Goal: Task Accomplishment & Management: Manage account settings

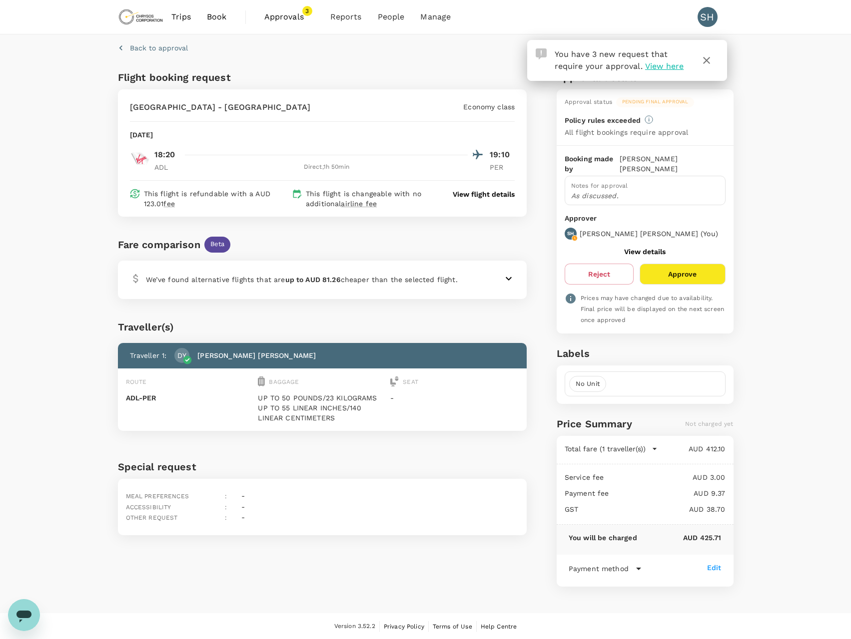
click at [671, 266] on button "Approve" at bounding box center [681, 274] width 85 height 21
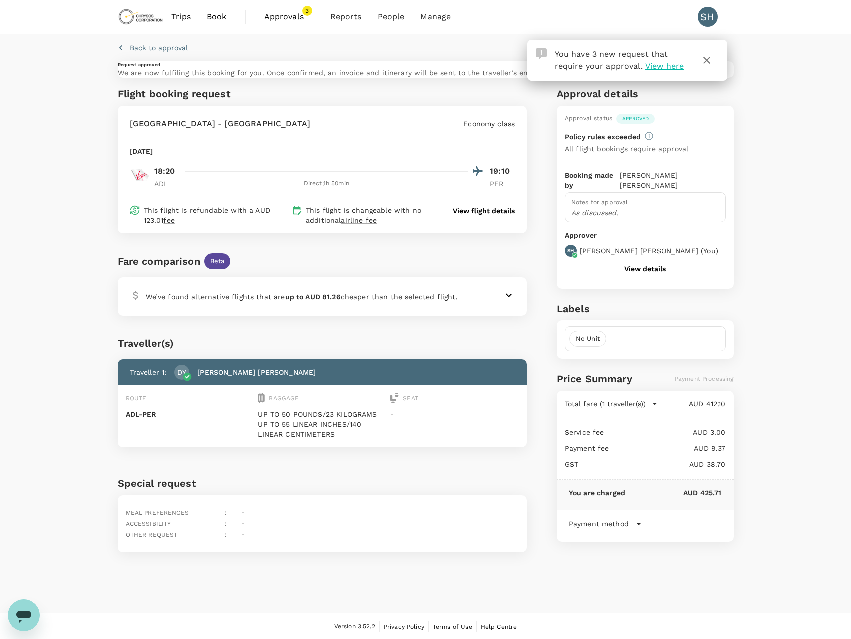
click at [663, 63] on span "View here" at bounding box center [664, 65] width 38 height 9
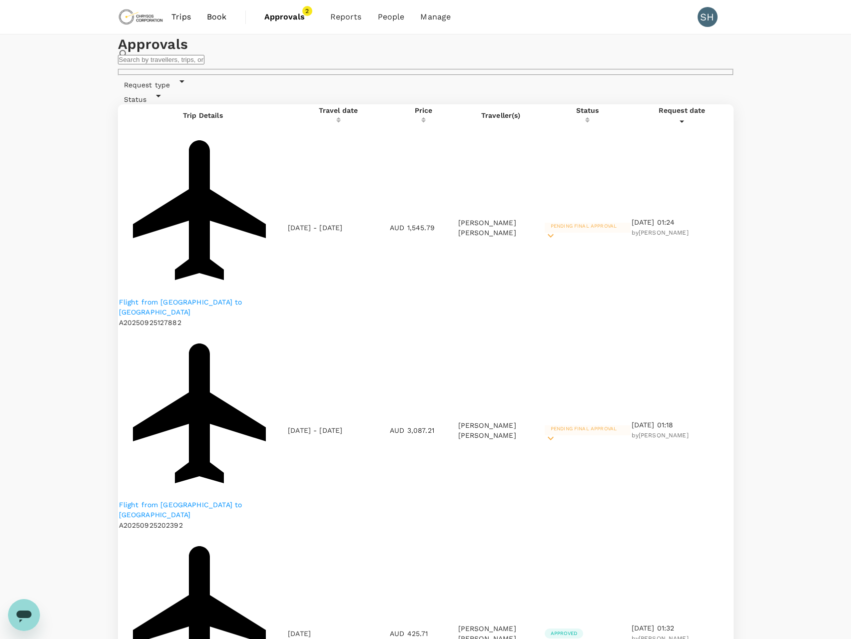
click at [556, 432] on icon at bounding box center [550, 438] width 12 height 12
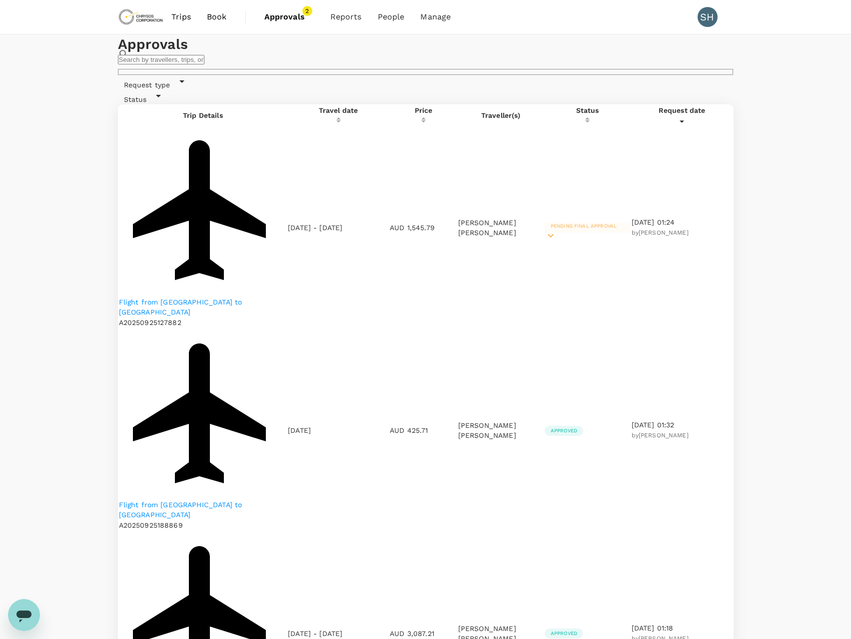
click at [565, 223] on span "Pending final approval" at bounding box center [583, 225] width 78 height 5
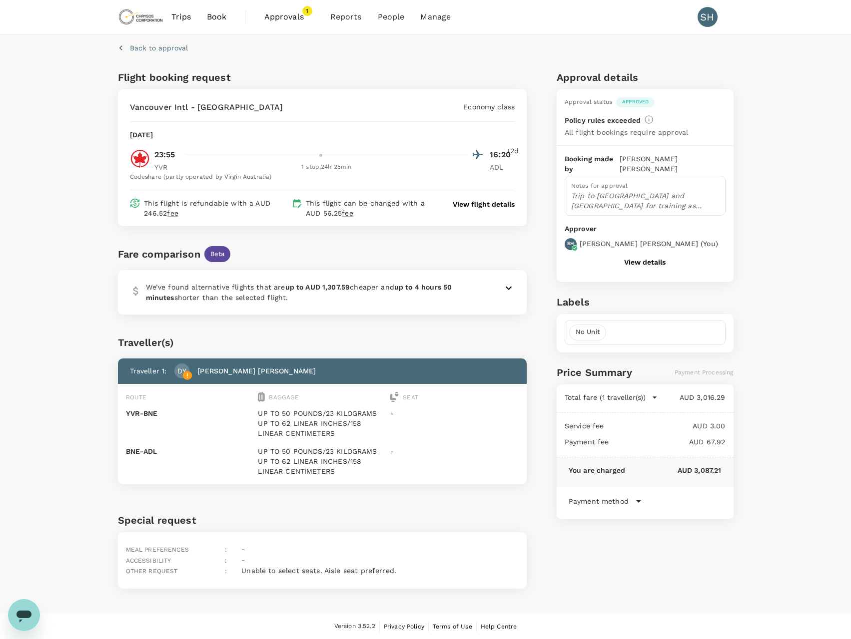
click at [489, 207] on p "View flight details" at bounding box center [483, 204] width 62 height 10
click at [281, 15] on span "Approvals" at bounding box center [289, 17] width 50 height 12
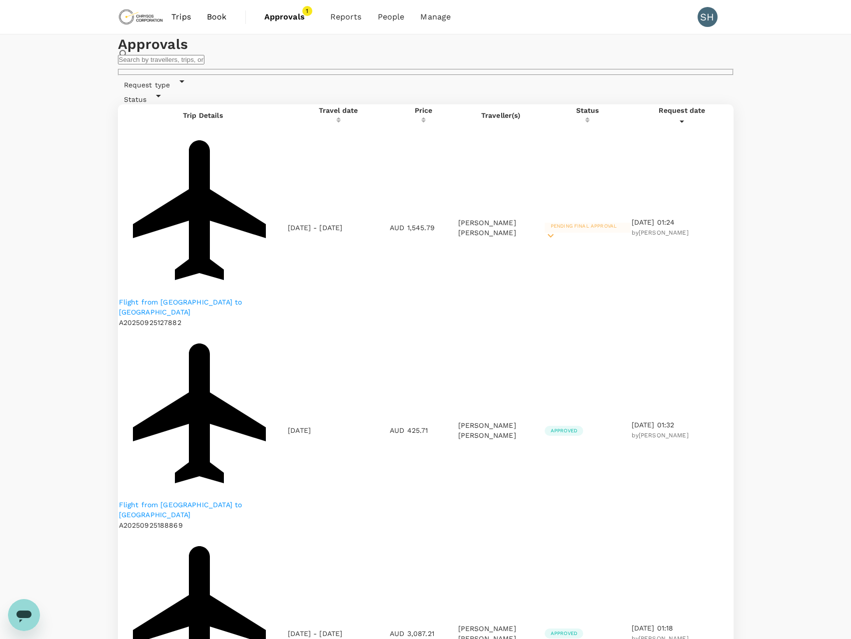
click at [558, 223] on span "Pending final approval" at bounding box center [583, 225] width 78 height 5
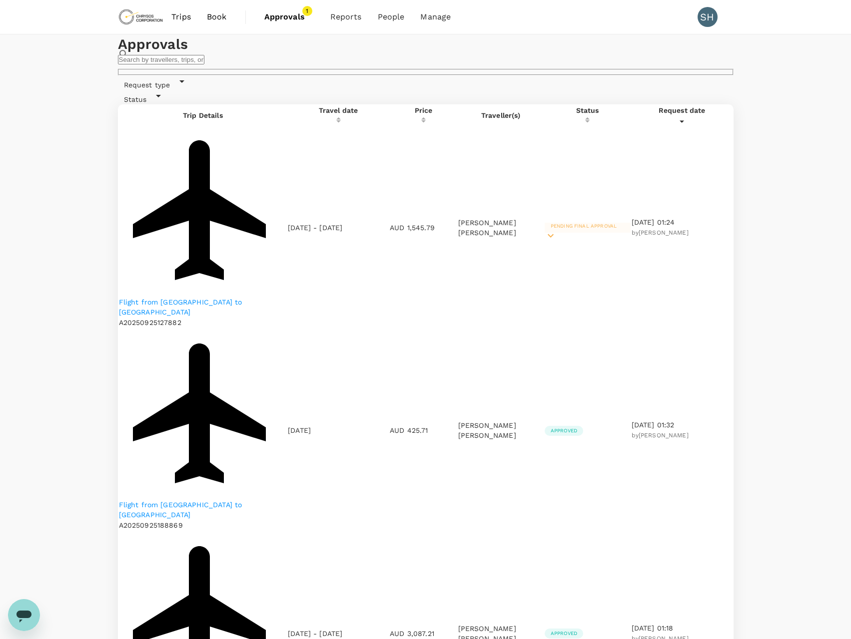
click at [544, 532] on td "Approved" at bounding box center [587, 633] width 86 height 202
click at [547, 630] on span "Approved" at bounding box center [563, 633] width 38 height 7
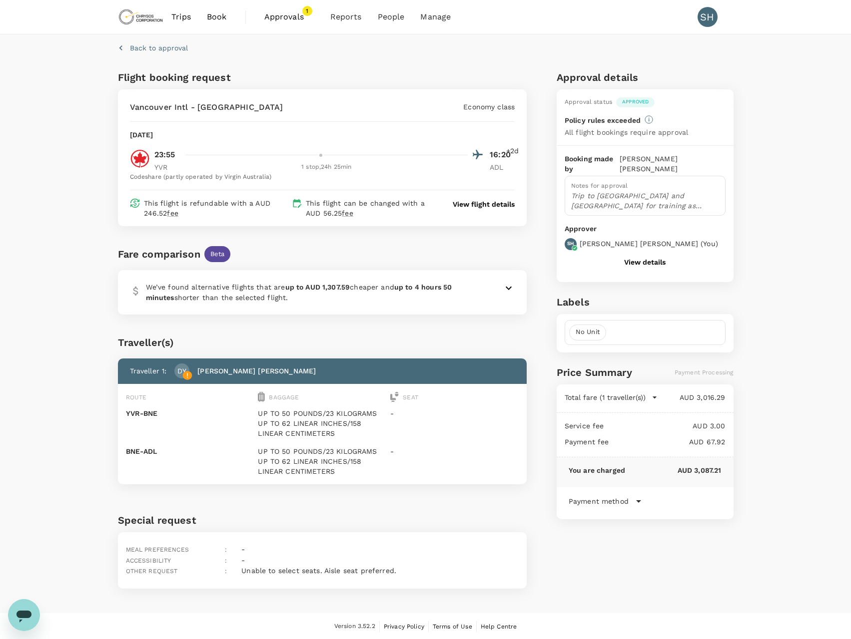
click at [630, 258] on button "View details" at bounding box center [644, 262] width 41 height 8
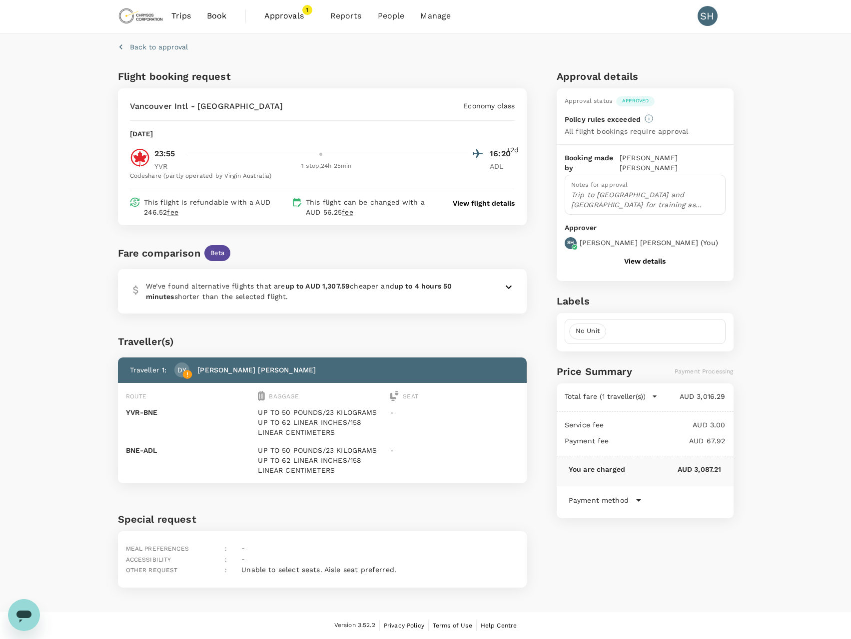
click at [631, 494] on div "Payment method" at bounding box center [644, 500] width 153 height 12
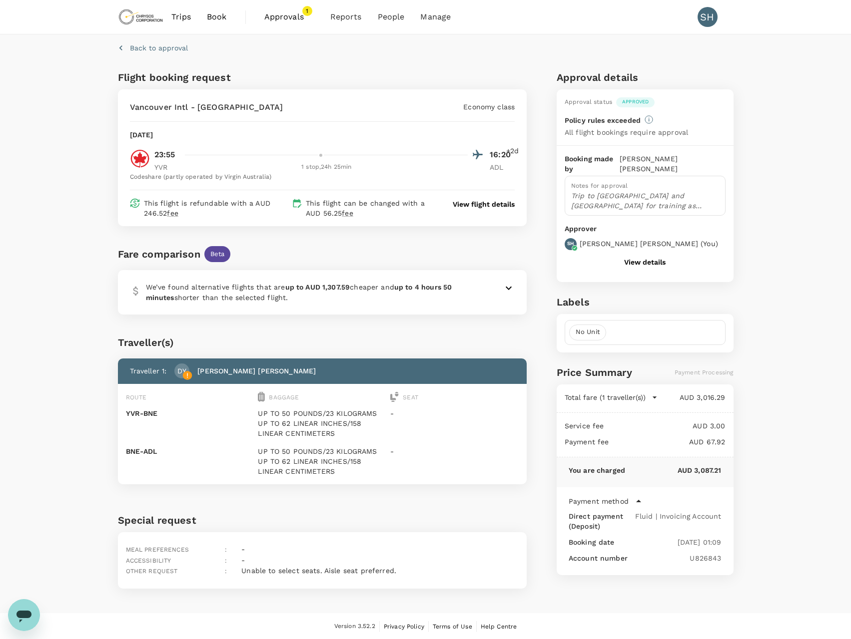
click at [273, 21] on span "Approvals" at bounding box center [289, 17] width 50 height 12
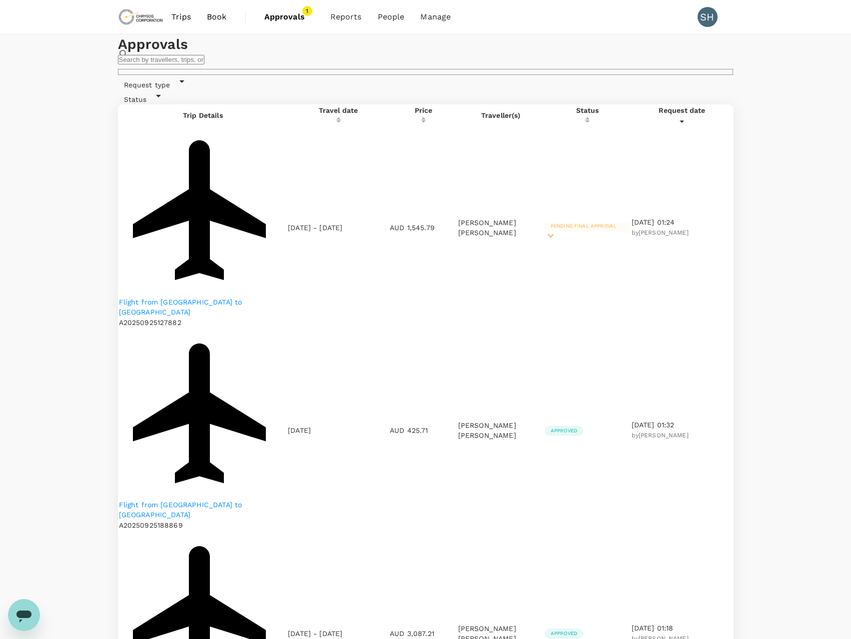
drag, startPoint x: 196, startPoint y: 261, endPoint x: 133, endPoint y: 256, distance: 62.6
click at [133, 532] on div "Flight from [GEOGRAPHIC_DATA] to [GEOGRAPHIC_DATA] A20250925202392" at bounding box center [203, 633] width 168 height 202
drag, startPoint x: 203, startPoint y: 262, endPoint x: 141, endPoint y: 264, distance: 61.9
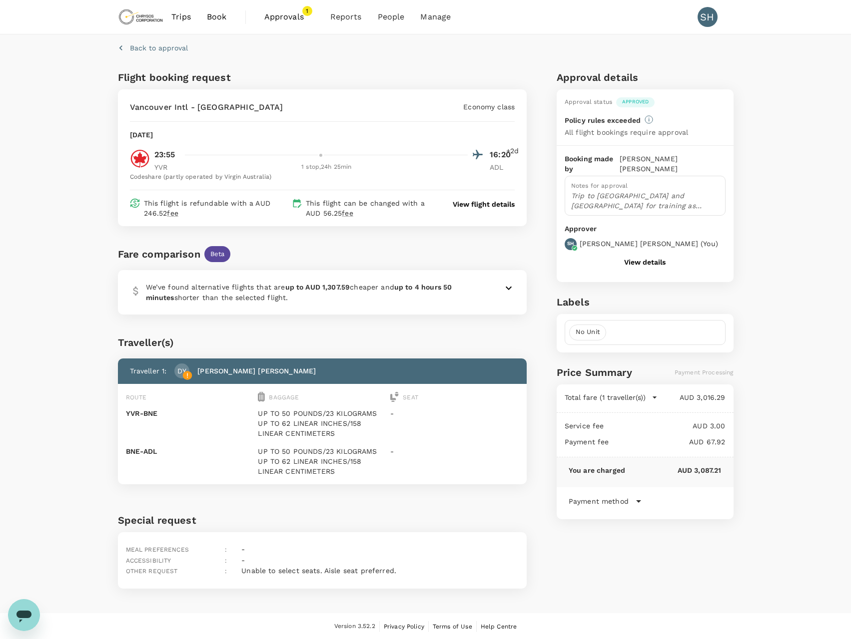
click at [164, 42] on div "Back to approval" at bounding box center [151, 45] width 74 height 15
click at [163, 46] on p "Back to approval" at bounding box center [159, 48] width 58 height 10
